Goal: Information Seeking & Learning: Learn about a topic

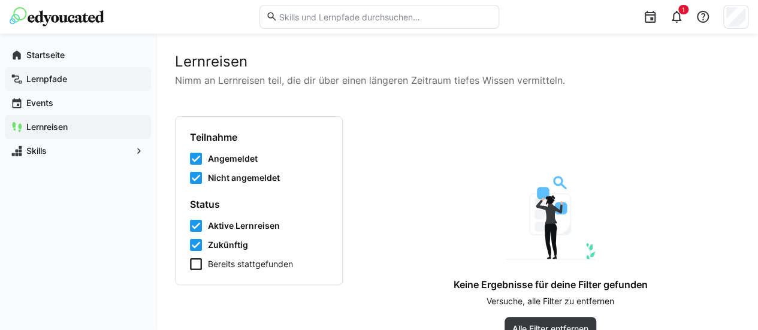
click at [43, 73] on span "Lernpfade" at bounding box center [85, 79] width 120 height 12
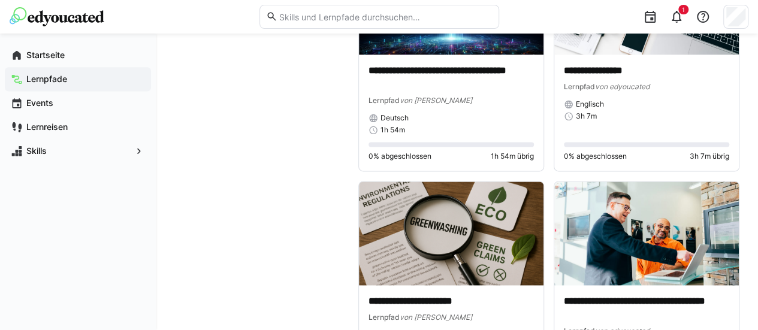
scroll to position [2935, 0]
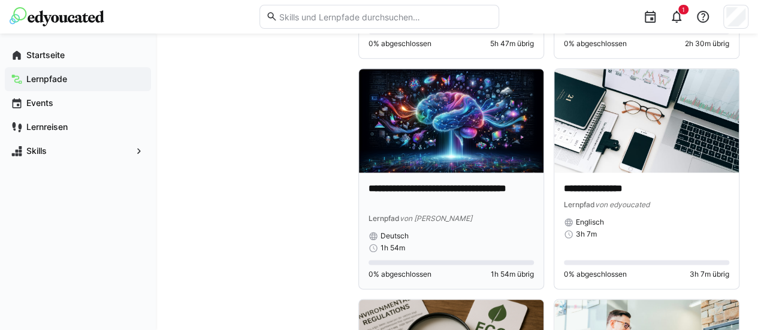
click at [435, 184] on p "**********" at bounding box center [450, 196] width 165 height 28
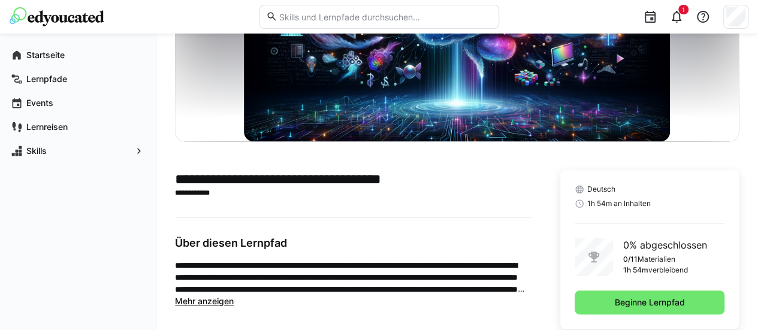
scroll to position [168, 0]
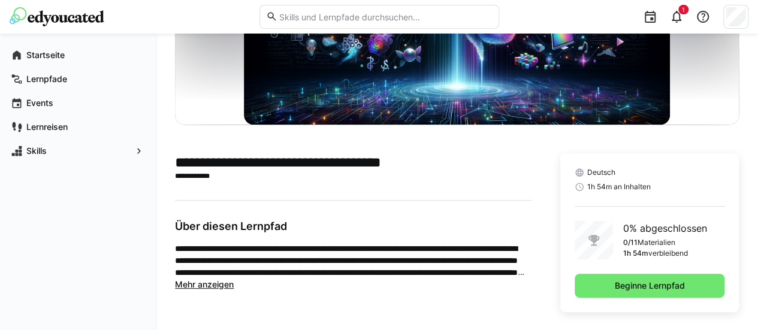
click at [220, 284] on span "Mehr anzeigen" at bounding box center [204, 284] width 59 height 10
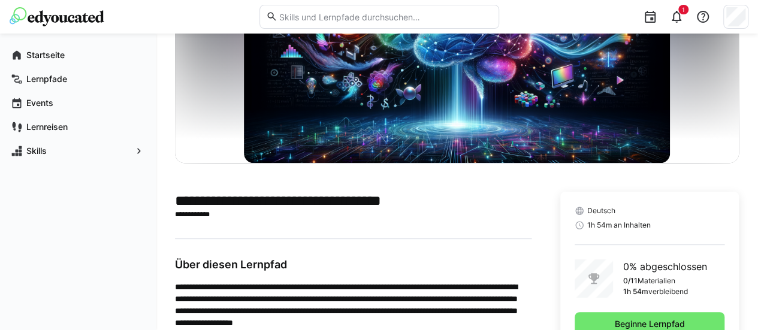
scroll to position [171, 0]
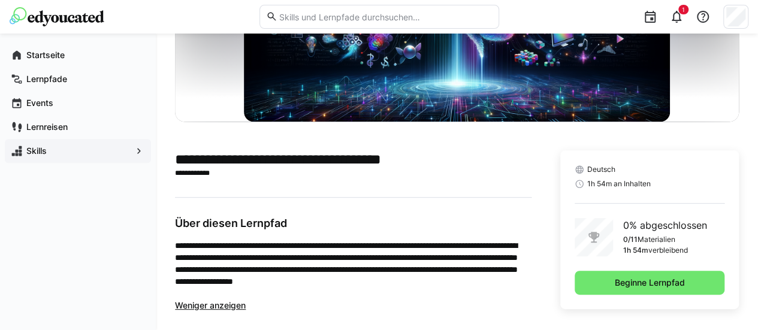
click at [0, 0] on app-navigation-label "Skills" at bounding box center [0, 0] width 0 height 0
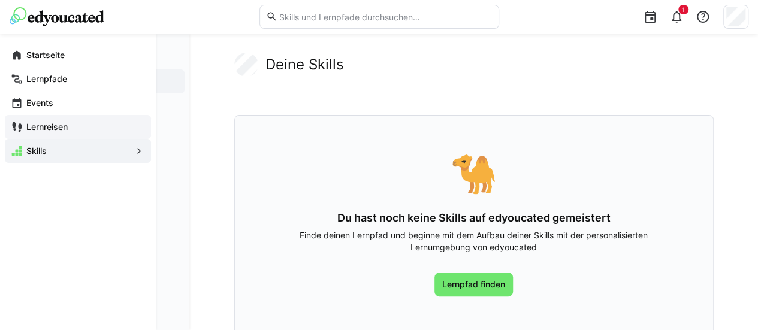
click at [0, 0] on app-navigation-label "Lernreisen" at bounding box center [0, 0] width 0 height 0
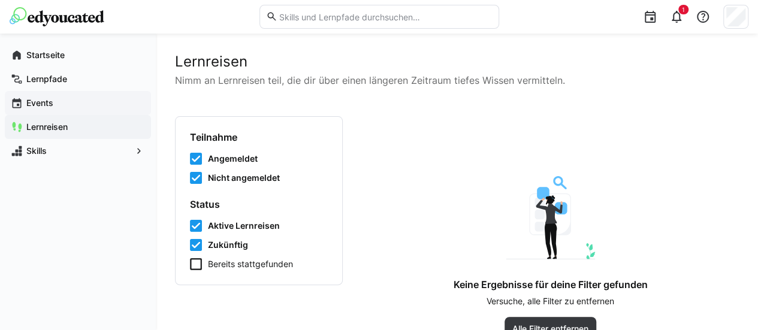
click at [0, 0] on app-navigation-label "Events" at bounding box center [0, 0] width 0 height 0
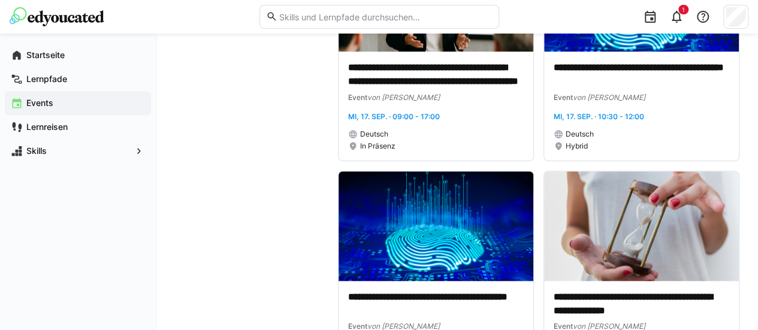
scroll to position [316, 0]
